Goal: Information Seeking & Learning: Learn about a topic

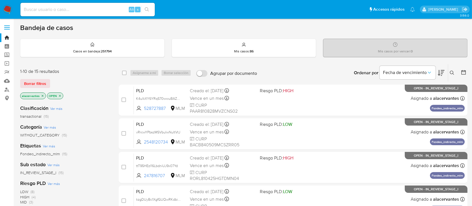
click at [104, 10] on input at bounding box center [87, 9] width 134 height 7
paste input "1548298153"
type input "1548298153"
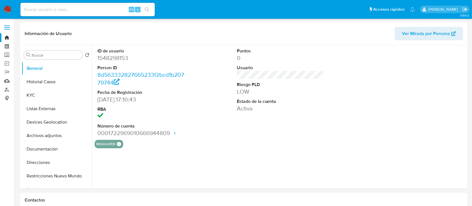
select select "10"
click at [37, 92] on button "KYC" at bounding box center [54, 94] width 65 height 13
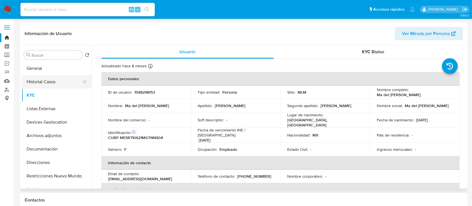
click at [43, 87] on button "Historial Casos" at bounding box center [54, 81] width 65 height 13
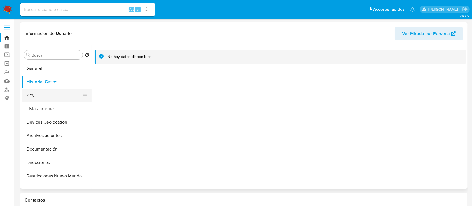
click at [40, 96] on button "KYC" at bounding box center [54, 94] width 65 height 13
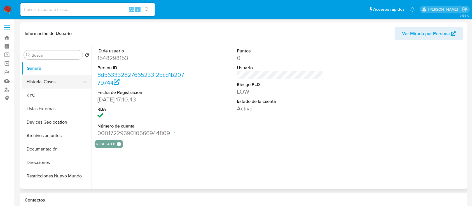
click at [43, 79] on button "Historial Casos" at bounding box center [54, 81] width 65 height 13
select select "10"
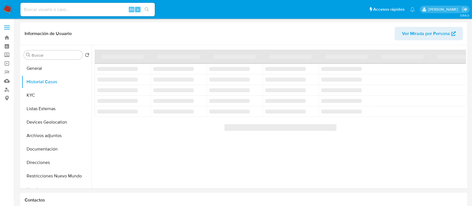
click at [53, 9] on input at bounding box center [87, 9] width 134 height 7
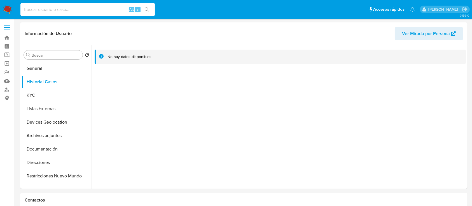
paste input "BRANDON OMAR GOMEZ MENDEZ"
type input "BRANDON OMAR GOMEZ MENDEZ"
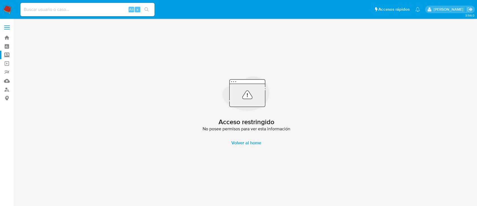
click at [6, 55] on label "Screening" at bounding box center [33, 55] width 67 height 9
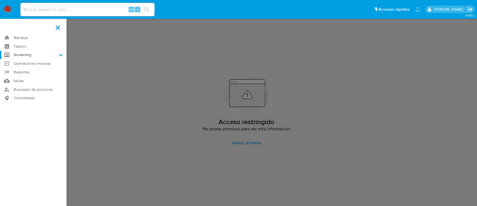
click at [0, 0] on input "Screening" at bounding box center [0, 0] width 0 height 0
click at [26, 77] on link "Herramientas" at bounding box center [33, 76] width 67 height 7
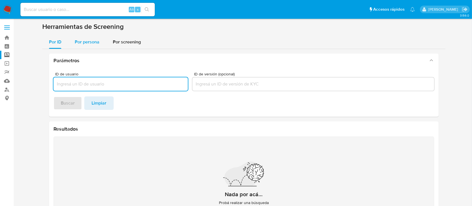
click at [96, 40] on span "Por persona" at bounding box center [87, 42] width 25 height 6
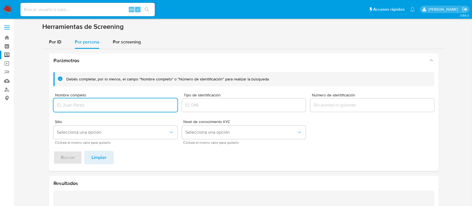
click at [104, 104] on input "Nombre completo" at bounding box center [115, 104] width 124 height 7
type input "[PERSON_NAME] [PERSON_NAME] [PERSON_NAME]"
click at [72, 155] on span "Buscar" at bounding box center [68, 157] width 14 height 12
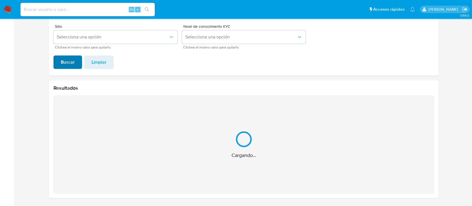
scroll to position [6, 0]
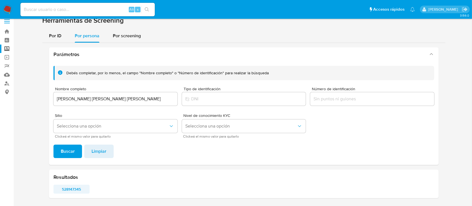
click at [70, 190] on span "528147345" at bounding box center [71, 189] width 28 height 8
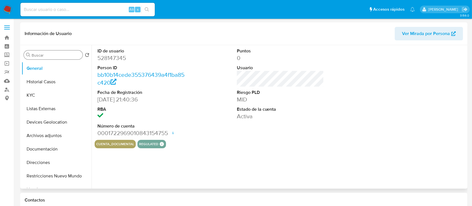
select select "10"
click at [36, 98] on button "KYC" at bounding box center [54, 94] width 65 height 13
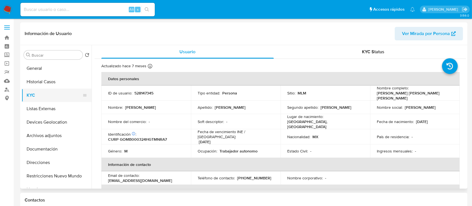
click at [48, 89] on button "KYC" at bounding box center [54, 94] width 65 height 13
click at [42, 84] on button "Historial Casos" at bounding box center [54, 81] width 65 height 13
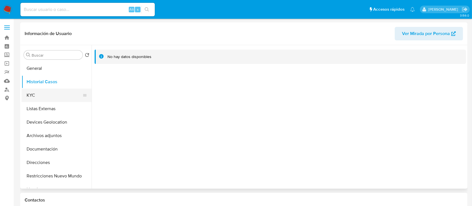
click at [41, 96] on button "KYC" at bounding box center [54, 94] width 65 height 13
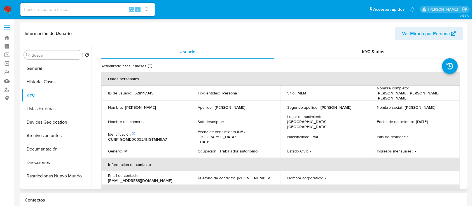
click at [143, 90] on p "528147345" at bounding box center [143, 92] width 19 height 5
copy p "528147345"
click at [55, 12] on input at bounding box center [87, 9] width 134 height 7
paste input "1554619715"
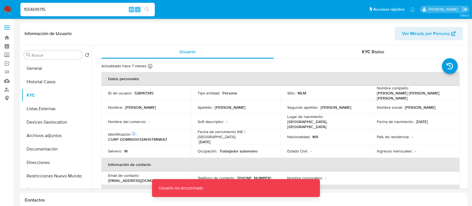
click at [60, 11] on input "1554619715" at bounding box center [87, 9] width 134 height 7
type input "1554619715"
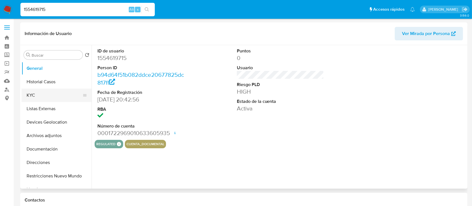
select select "10"
click at [56, 87] on button "Historial Casos" at bounding box center [54, 81] width 65 height 13
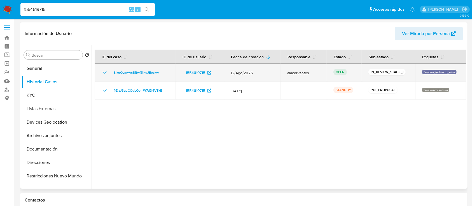
click at [107, 73] on icon "Mostrar/Ocultar" at bounding box center [104, 72] width 7 height 7
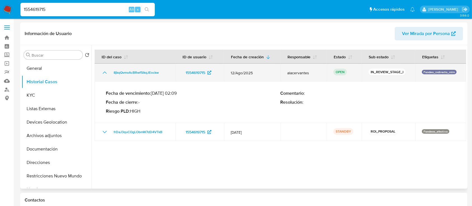
click at [107, 73] on icon "Mostrar/Ocultar" at bounding box center [104, 72] width 7 height 7
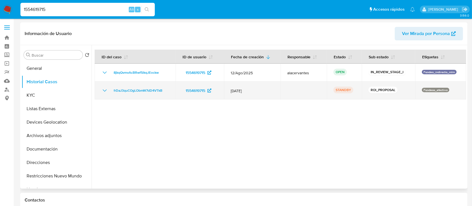
click at [107, 88] on icon "Mostrar/Ocultar" at bounding box center [104, 90] width 7 height 7
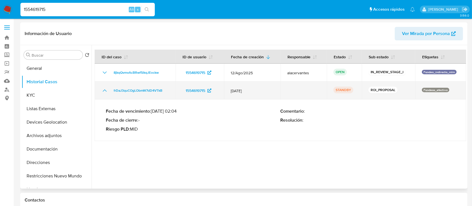
click at [107, 88] on icon "Mostrar/Ocultar" at bounding box center [104, 90] width 7 height 7
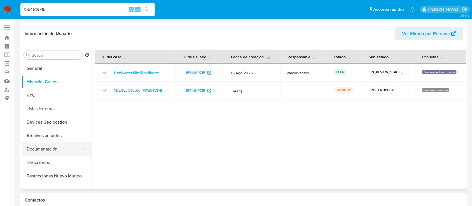
click at [50, 147] on button "Documentación" at bounding box center [54, 148] width 65 height 13
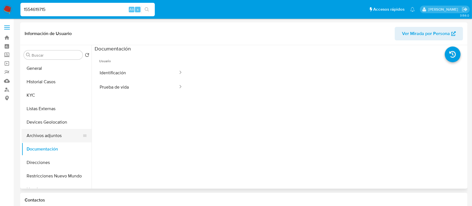
click at [43, 133] on button "Archivos adjuntos" at bounding box center [54, 135] width 65 height 13
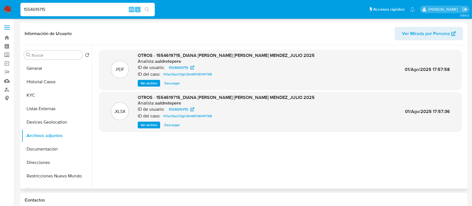
click at [148, 84] on span "Ver archivo" at bounding box center [148, 83] width 17 height 6
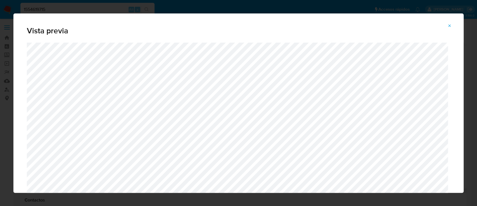
click at [452, 24] on icon "Attachment preview" at bounding box center [450, 25] width 4 height 4
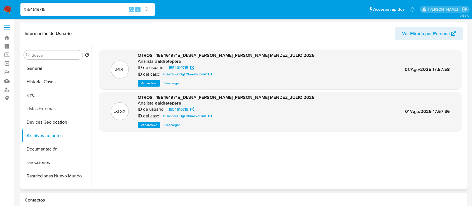
click at [76, 6] on input "1554619715" at bounding box center [87, 9] width 134 height 7
paste input "702056"
click at [76, 6] on input "1554702056" at bounding box center [87, 9] width 134 height 7
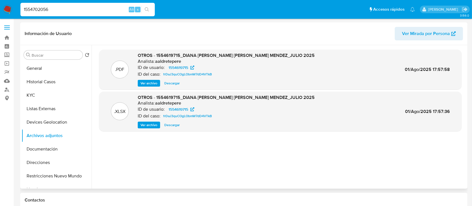
type input "1554702056"
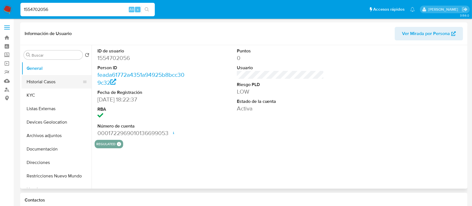
click at [34, 79] on button "Historial Casos" at bounding box center [54, 81] width 65 height 13
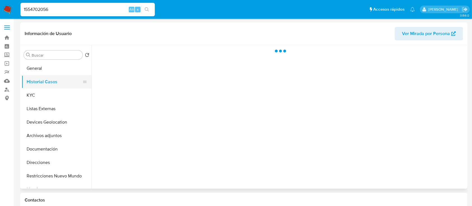
select select "10"
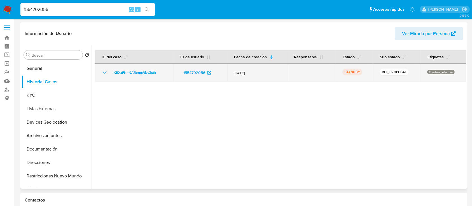
click at [102, 72] on icon "Mostrar/Ocultar" at bounding box center [104, 72] width 7 height 7
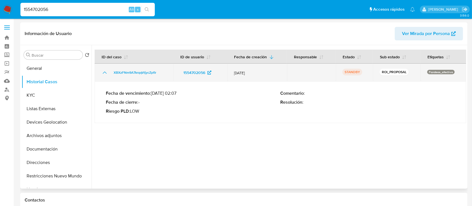
click at [102, 72] on icon "Mostrar/Ocultar" at bounding box center [104, 72] width 7 height 7
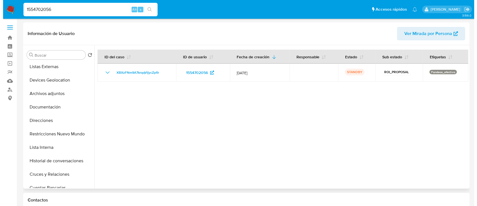
scroll to position [40, 0]
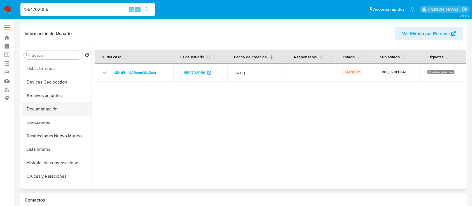
click at [63, 112] on button "Documentación" at bounding box center [54, 108] width 65 height 13
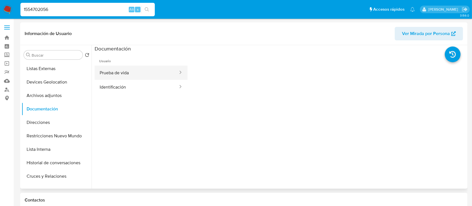
click at [110, 77] on button "Prueba de vida" at bounding box center [137, 72] width 84 height 14
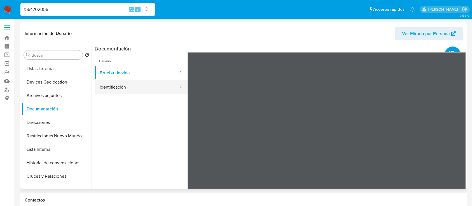
click at [129, 83] on button "Identificación" at bounding box center [137, 87] width 84 height 14
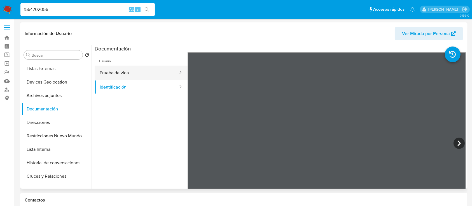
click at [122, 69] on button "Prueba de vida" at bounding box center [137, 72] width 84 height 14
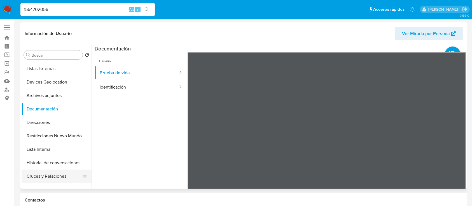
click at [63, 175] on button "Cruces y Relaciones" at bounding box center [54, 175] width 65 height 13
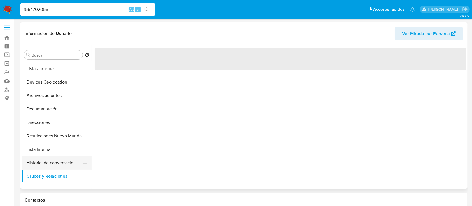
click at [53, 162] on button "Historial de conversaciones" at bounding box center [54, 162] width 65 height 13
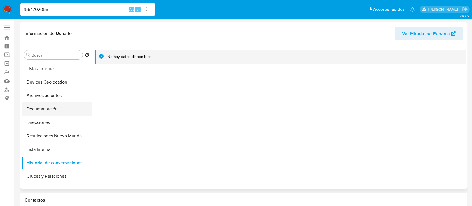
click at [43, 105] on button "Documentación" at bounding box center [54, 108] width 65 height 13
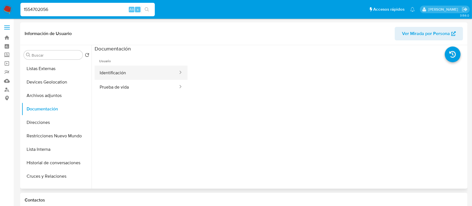
click at [138, 73] on button "Identificación" at bounding box center [137, 72] width 84 height 14
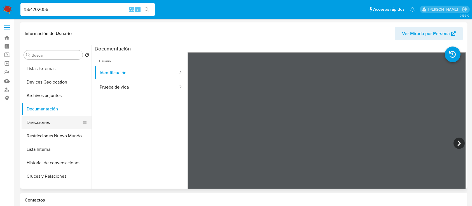
click at [35, 122] on button "Direcciones" at bounding box center [54, 122] width 65 height 13
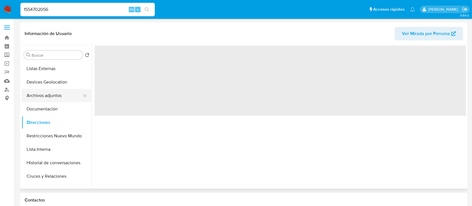
click at [42, 95] on button "Archivos adjuntos" at bounding box center [54, 95] width 65 height 13
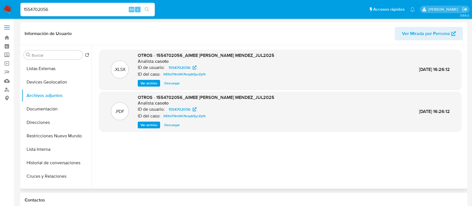
click at [150, 126] on span "Ver archivo" at bounding box center [148, 125] width 17 height 6
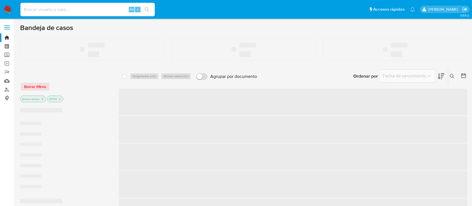
click at [83, 11] on input at bounding box center [87, 9] width 134 height 7
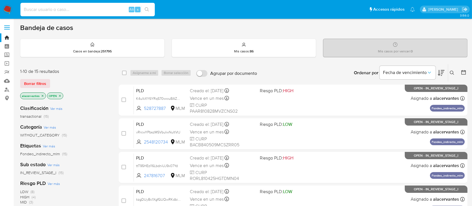
paste input "1558088516"
type input "1558088516"
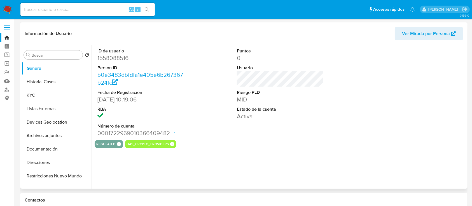
select select "10"
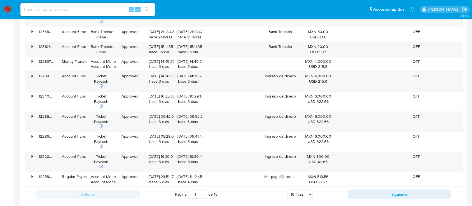
scroll to position [575, 0]
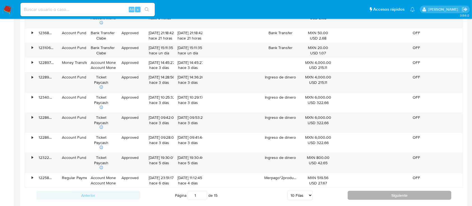
click at [409, 192] on button "Siguiente" at bounding box center [399, 194] width 104 height 9
type input "2"
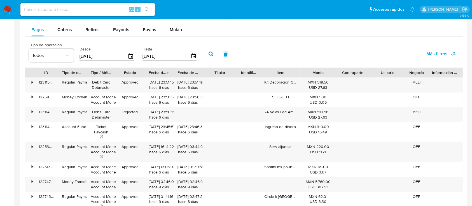
scroll to position [493, 0]
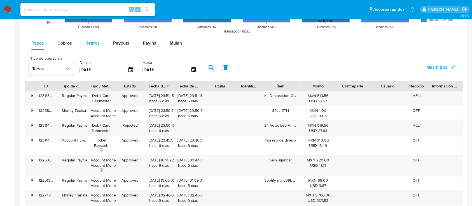
click at [95, 46] on span "Retiros" at bounding box center [92, 43] width 14 height 6
select select "10"
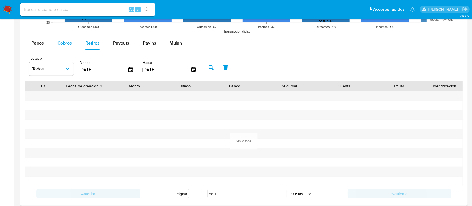
click at [59, 40] on span "Cobros" at bounding box center [64, 43] width 15 height 6
select select "10"
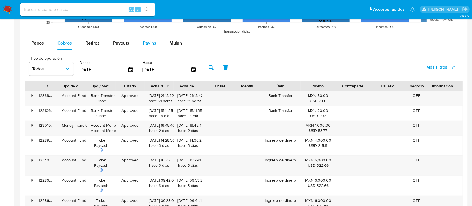
click at [155, 44] on button "Payins" at bounding box center [149, 42] width 27 height 13
select select "10"
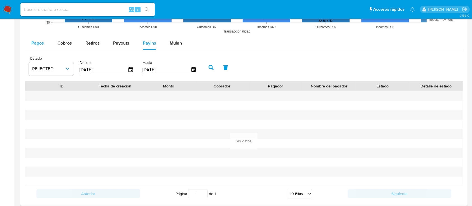
click at [43, 44] on span "Pagos" at bounding box center [37, 43] width 13 height 6
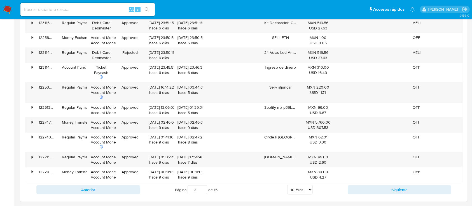
scroll to position [567, 0]
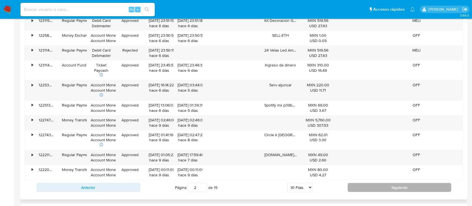
click at [401, 189] on button "Siguiente" at bounding box center [399, 187] width 104 height 9
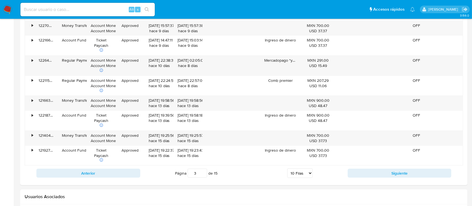
scroll to position [605, 0]
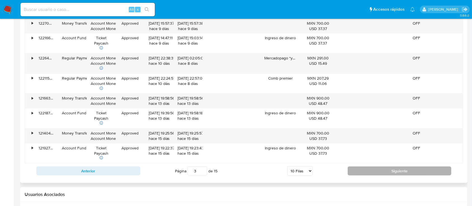
click at [405, 168] on button "Siguiente" at bounding box center [399, 170] width 104 height 9
type input "4"
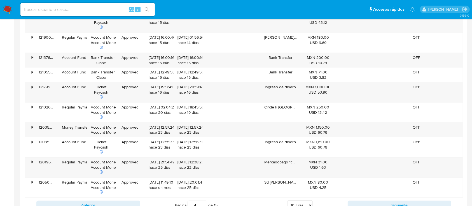
scroll to position [572, 0]
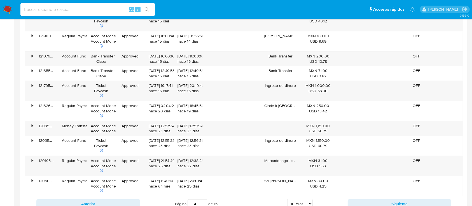
click at [87, 7] on input at bounding box center [87, 9] width 134 height 7
paste input "1111250014"
type input "1111250014"
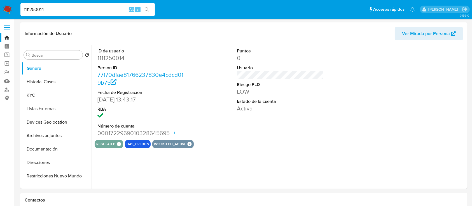
select select "10"
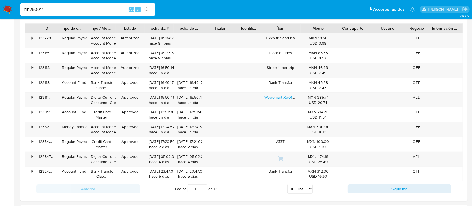
scroll to position [530, 0]
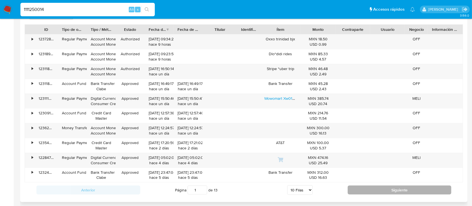
click at [404, 189] on button "Siguiente" at bounding box center [399, 189] width 104 height 9
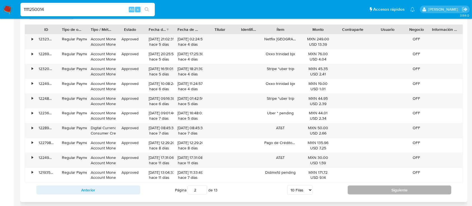
click at [392, 194] on button "Siguiente" at bounding box center [399, 189] width 104 height 9
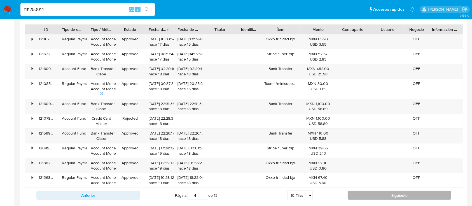
click at [380, 197] on button "Siguiente" at bounding box center [399, 194] width 104 height 9
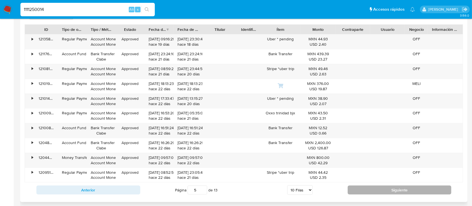
click at [383, 193] on button "Siguiente" at bounding box center [399, 189] width 104 height 9
type input "6"
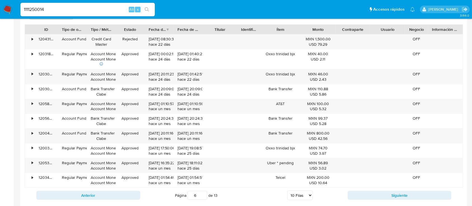
click at [54, 13] on div "1111250014 Alt s" at bounding box center [87, 9] width 134 height 13
click at [51, 8] on input "1111250014" at bounding box center [87, 9] width 134 height 7
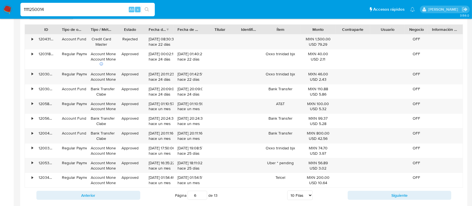
paste input "558088516"
type input "1558088516"
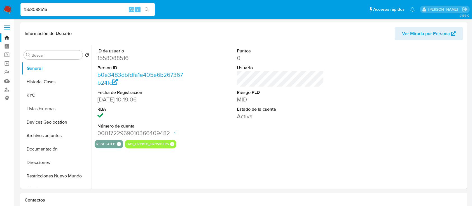
select select "10"
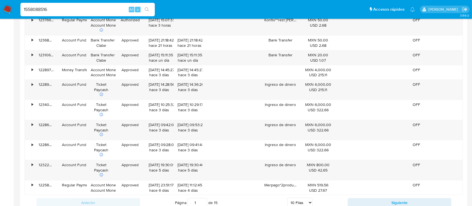
scroll to position [575, 0]
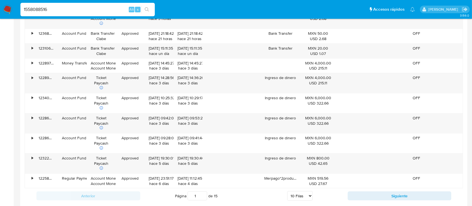
click at [87, 3] on div "1558088516 Alt s" at bounding box center [87, 9] width 134 height 13
click at [82, 11] on input "1558088516" at bounding box center [87, 9] width 134 height 7
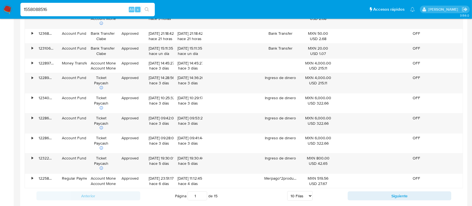
paste input "48298153"
type input "1548298153"
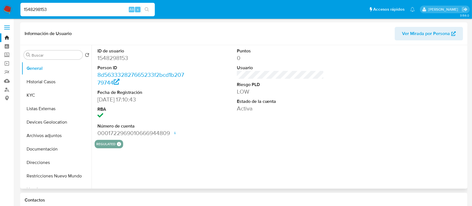
select select "10"
drag, startPoint x: 471, startPoint y: 23, endPoint x: 473, endPoint y: 28, distance: 4.7
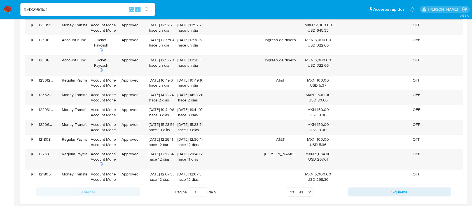
scroll to position [547, 0]
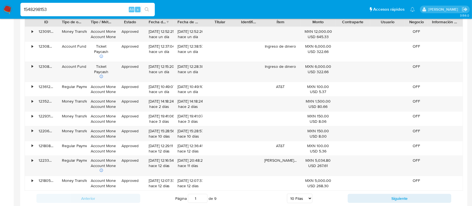
click at [86, 9] on input "1548298153" at bounding box center [87, 9] width 134 height 7
paste input "732951554"
type input "1732951554"
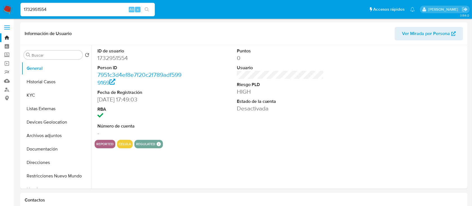
select select "10"
click at [56, 178] on button "Restricciones Nuevo Mundo" at bounding box center [54, 175] width 65 height 13
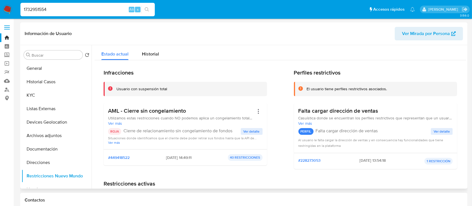
click at [246, 131] on span "Ver detalle" at bounding box center [251, 131] width 16 height 6
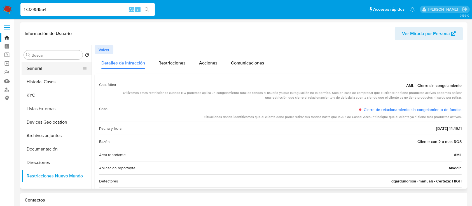
click at [53, 68] on button "General" at bounding box center [54, 68] width 65 height 13
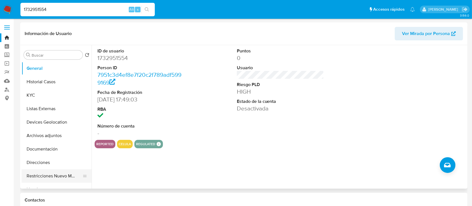
click at [65, 170] on button "Restricciones Nuevo Mundo" at bounding box center [54, 175] width 65 height 13
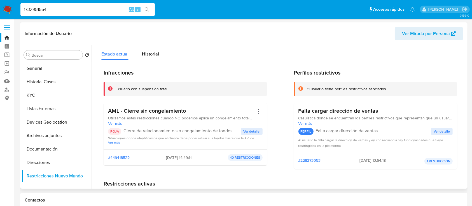
click at [249, 133] on span "Ver detalle" at bounding box center [251, 131] width 16 height 6
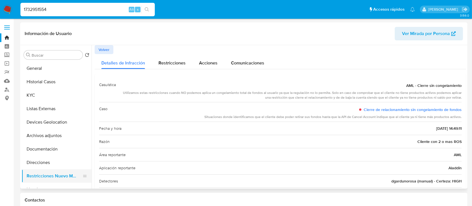
click at [41, 176] on button "Restricciones Nuevo Mundo" at bounding box center [54, 175] width 65 height 13
click at [108, 50] on span "Volver" at bounding box center [103, 50] width 11 height 8
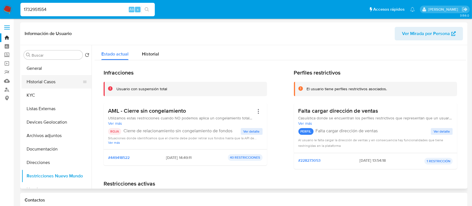
click at [39, 85] on button "Historial Casos" at bounding box center [54, 81] width 65 height 13
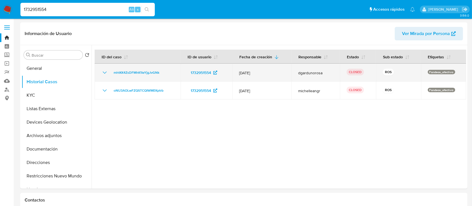
click at [105, 70] on icon "Mostrar/Ocultar" at bounding box center [104, 72] width 7 height 7
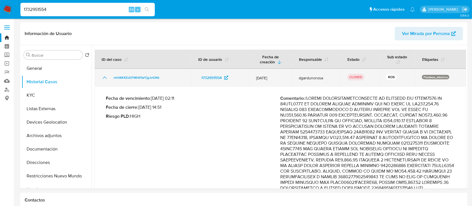
click at [104, 79] on icon "Mostrar/Ocultar" at bounding box center [104, 77] width 7 height 7
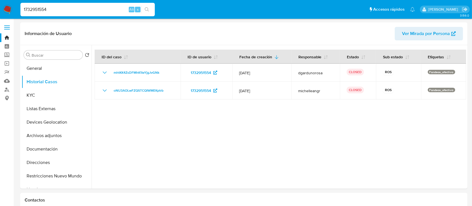
drag, startPoint x: 87, startPoint y: 97, endPoint x: 90, endPoint y: 106, distance: 9.4
click at [90, 106] on ul "General Historial Casos KYC Listas Externas Devices Geolocation Archivos adjunt…" at bounding box center [57, 125] width 70 height 126
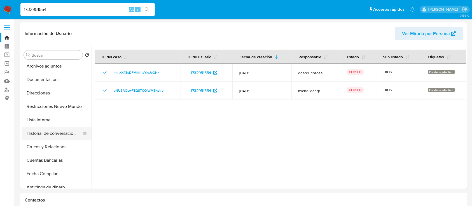
scroll to position [70, 0]
click at [46, 80] on button "Documentación" at bounding box center [54, 78] width 65 height 13
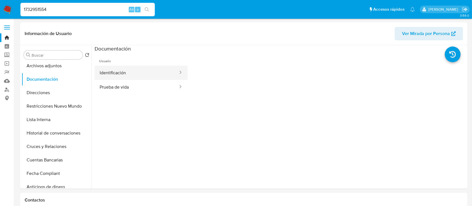
click at [110, 69] on button "Identificación" at bounding box center [137, 72] width 84 height 14
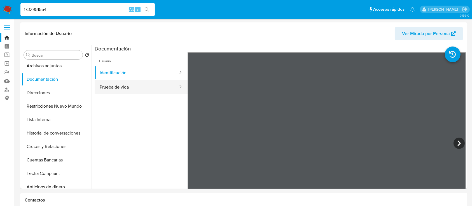
click at [153, 88] on button "Prueba de vida" at bounding box center [137, 87] width 84 height 14
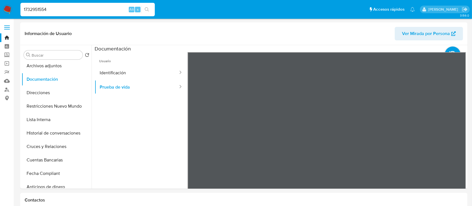
scroll to position [0, 0]
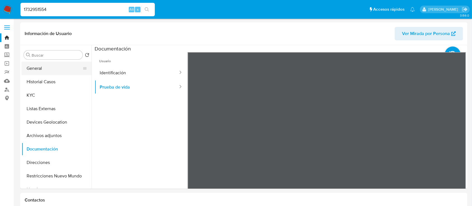
click at [52, 69] on button "General" at bounding box center [54, 68] width 65 height 13
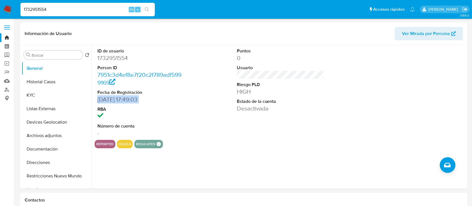
drag, startPoint x: 92, startPoint y: 101, endPoint x: 91, endPoint y: 110, distance: 9.8
click at [91, 110] on div "ID de usuario 1732951554 Person ID 7951c3d4ef8e7f20c2f789adf5999169 Fecha de Re…" at bounding box center [278, 116] width 374 height 143
click at [44, 80] on button "Historial Casos" at bounding box center [54, 81] width 65 height 13
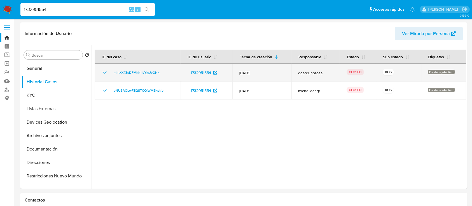
click at [101, 71] on icon "Mostrar/Ocultar" at bounding box center [104, 72] width 7 height 7
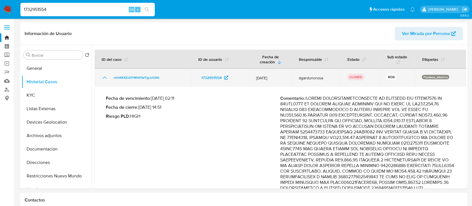
click at [103, 76] on icon "Mostrar/Ocultar" at bounding box center [104, 77] width 7 height 7
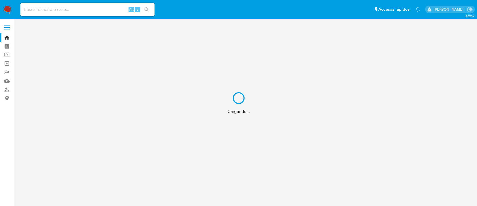
click at [89, 12] on div "Cargando..." at bounding box center [238, 103] width 477 height 206
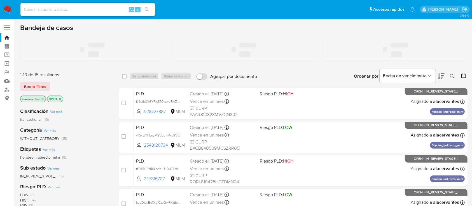
click at [49, 8] on input at bounding box center [87, 9] width 134 height 7
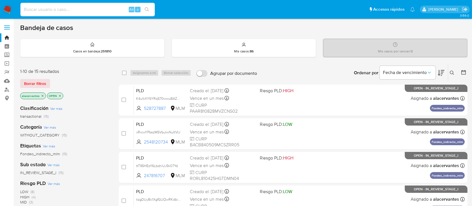
paste input "1554702056"
type input "1554702056"
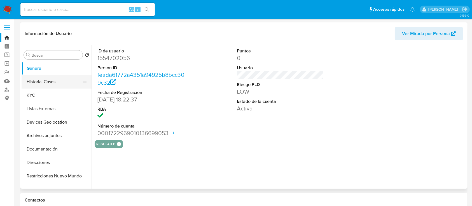
select select "10"
click at [51, 79] on button "Historial Casos" at bounding box center [54, 81] width 65 height 13
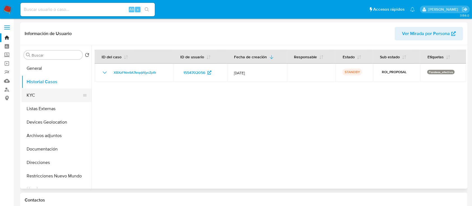
click at [46, 93] on button "KYC" at bounding box center [54, 94] width 65 height 13
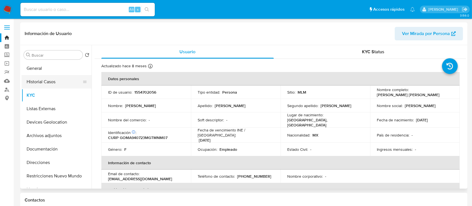
click at [44, 83] on button "Historial Casos" at bounding box center [54, 81] width 65 height 13
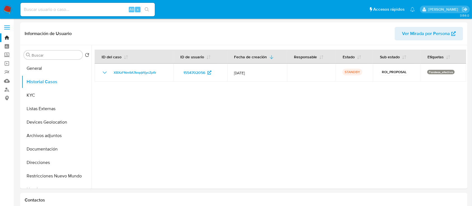
click at [22, 75] on button "Historial Casos" at bounding box center [57, 81] width 70 height 13
click at [54, 5] on div "Alt s" at bounding box center [87, 9] width 134 height 13
click at [48, 11] on input at bounding box center [87, 9] width 134 height 7
paste input "1732951554"
type input "1732951554"
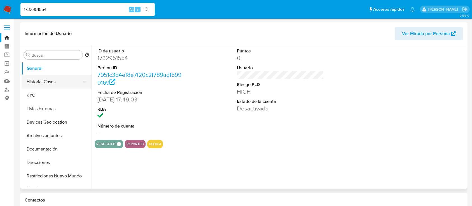
click at [52, 83] on button "Historial Casos" at bounding box center [54, 81] width 65 height 13
select select "10"
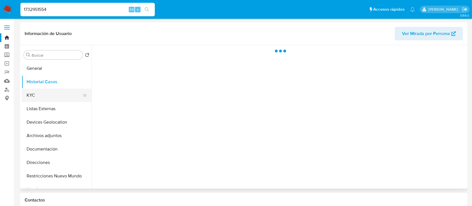
click at [43, 94] on button "KYC" at bounding box center [54, 94] width 65 height 13
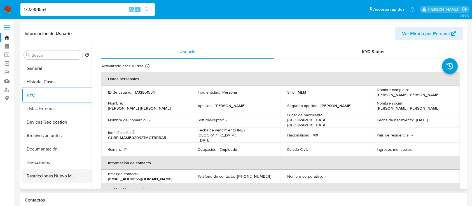
click at [46, 173] on button "Restricciones Nuevo Mundo" at bounding box center [54, 175] width 65 height 13
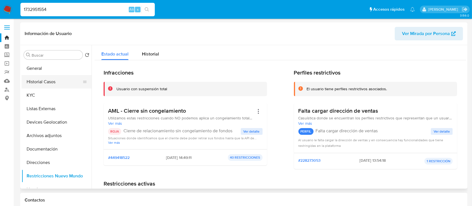
click at [46, 84] on button "Historial Casos" at bounding box center [54, 81] width 65 height 13
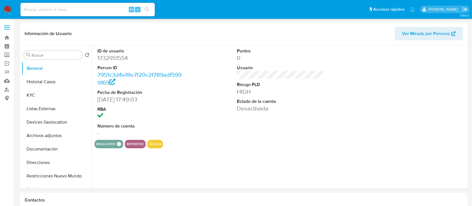
select select "10"
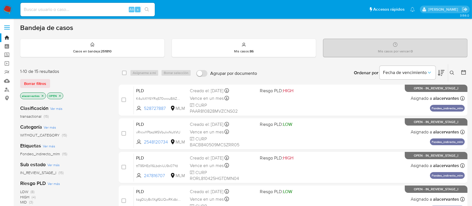
click at [83, 6] on input at bounding box center [87, 9] width 134 height 7
paste input "247816707"
type input "247816707"
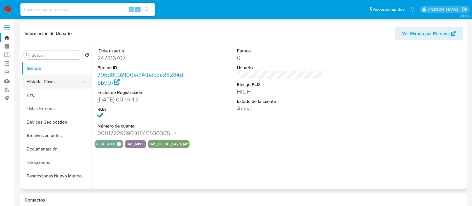
click at [47, 87] on button "Historial Casos" at bounding box center [54, 81] width 65 height 13
select select "10"
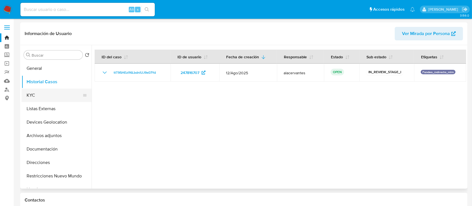
click at [44, 93] on button "KYC" at bounding box center [54, 94] width 65 height 13
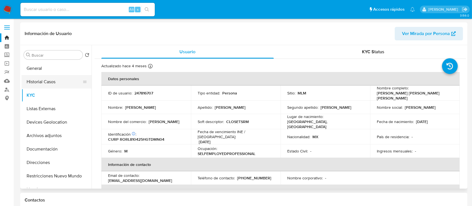
click at [42, 84] on button "Historial Casos" at bounding box center [54, 81] width 65 height 13
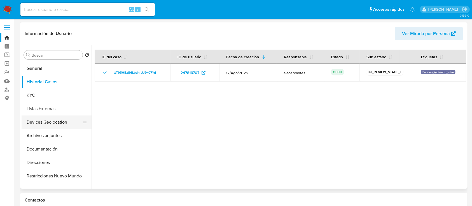
click at [32, 117] on button "Devices Geolocation" at bounding box center [54, 121] width 65 height 13
